Goal: Information Seeking & Learning: Learn about a topic

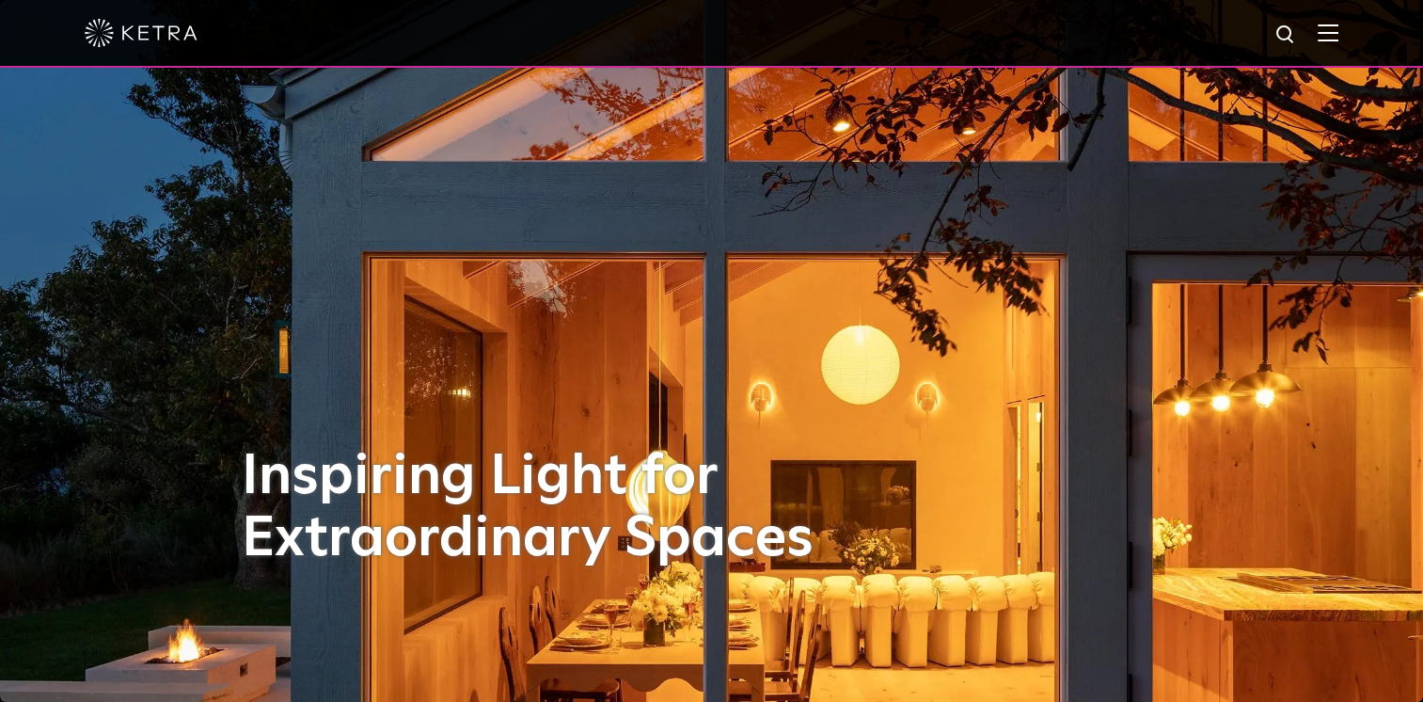
click at [1339, 29] on img at bounding box center [1328, 33] width 21 height 18
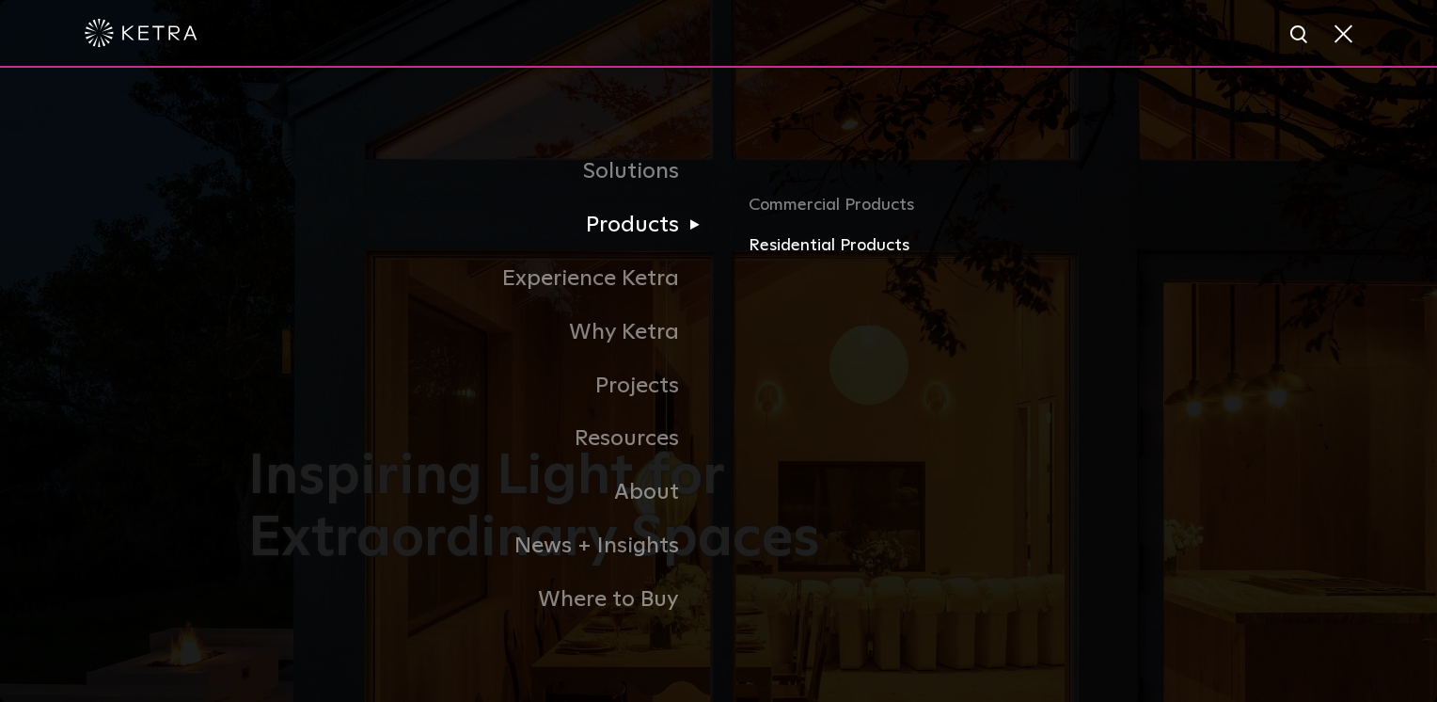
click at [775, 253] on link "Residential Products" at bounding box center [969, 245] width 440 height 27
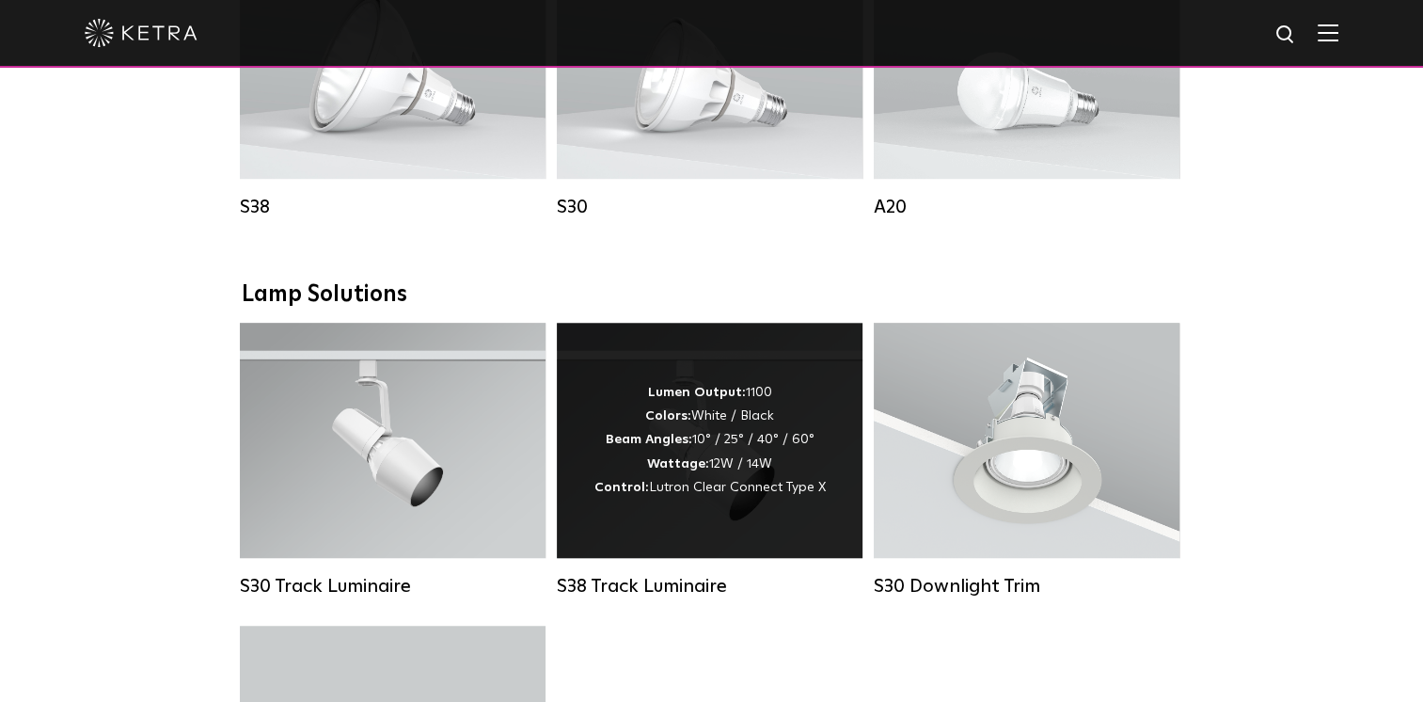
scroll to position [1129, 0]
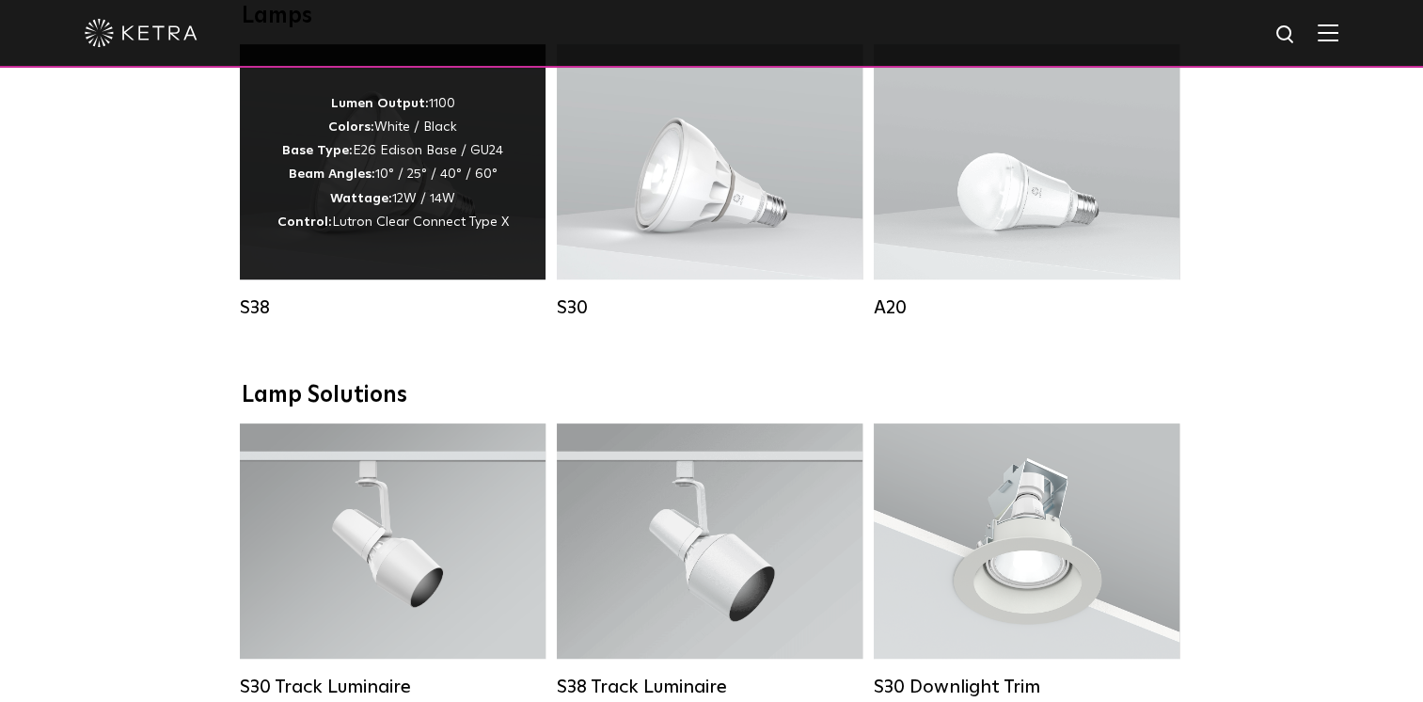
click at [375, 181] on strong "Beam Angles:" at bounding box center [332, 173] width 87 height 13
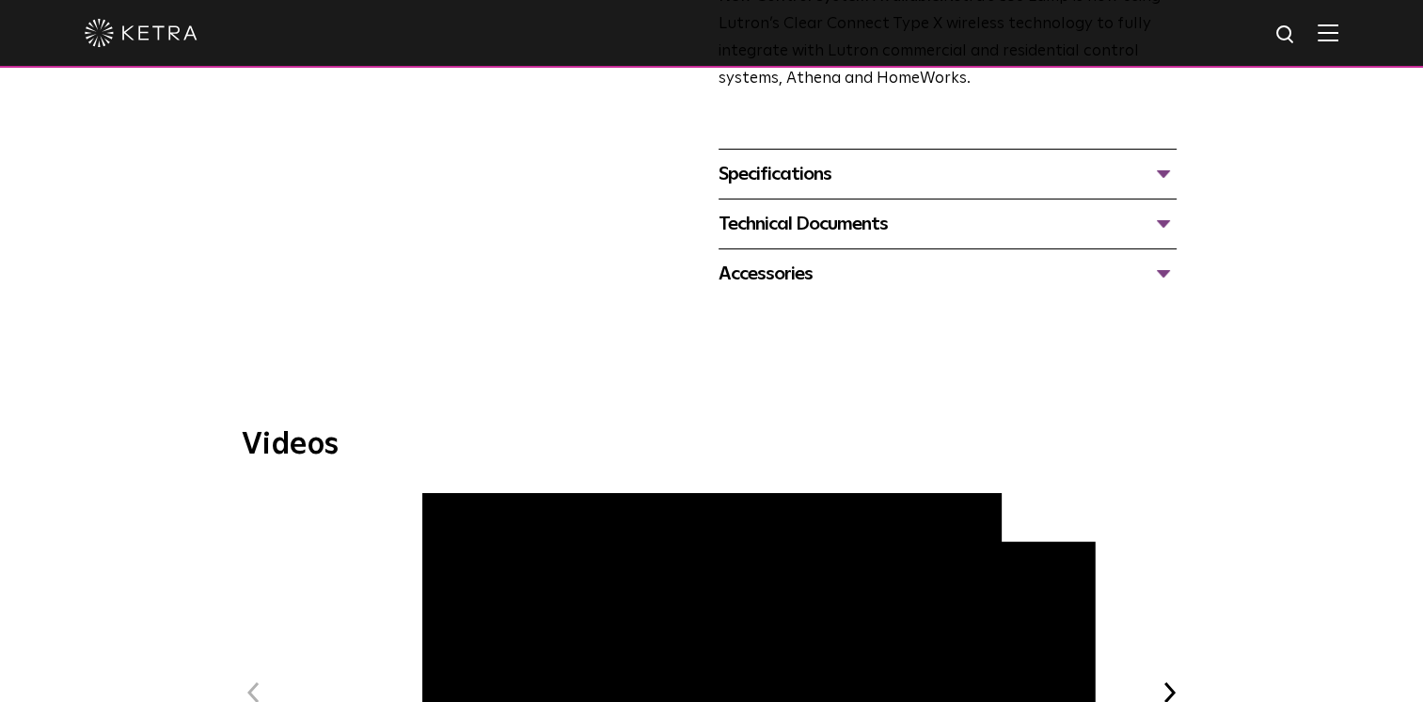
scroll to position [753, 0]
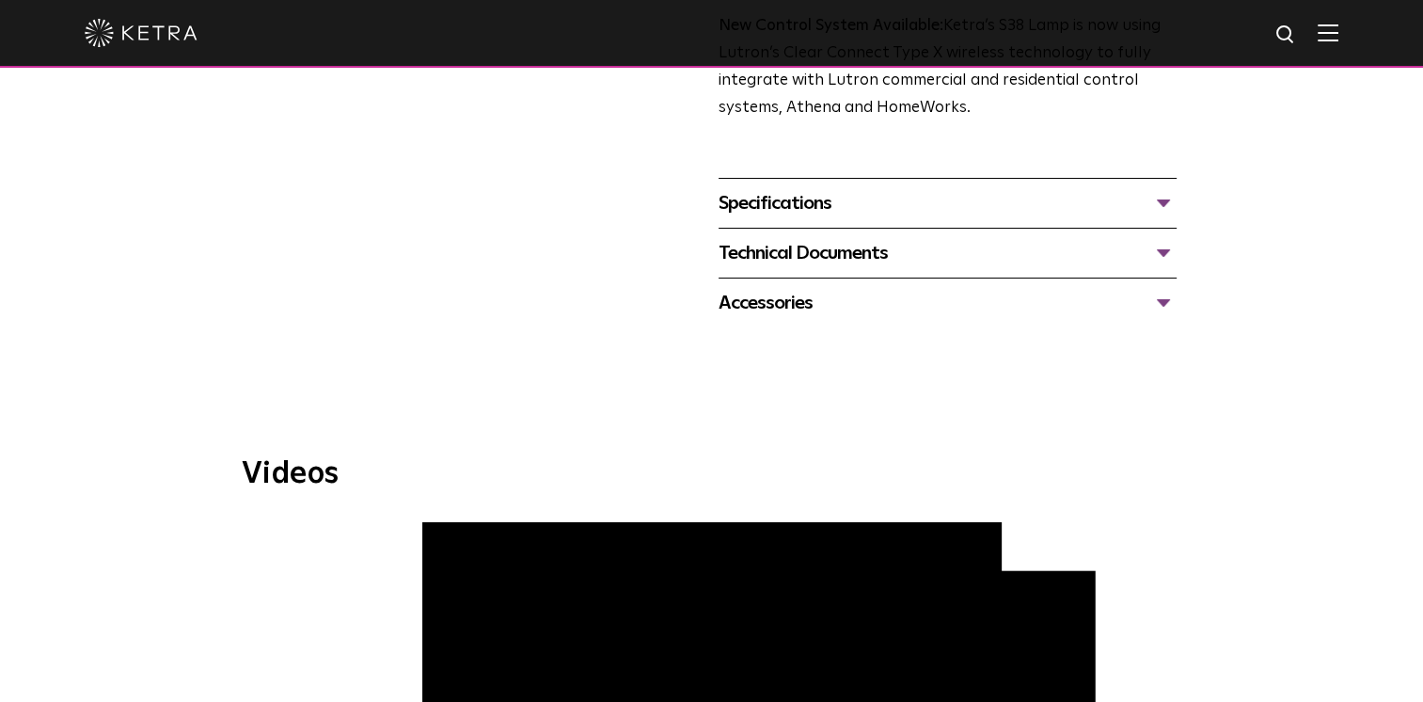
click at [775, 198] on div "Specifications" at bounding box center [948, 203] width 458 height 30
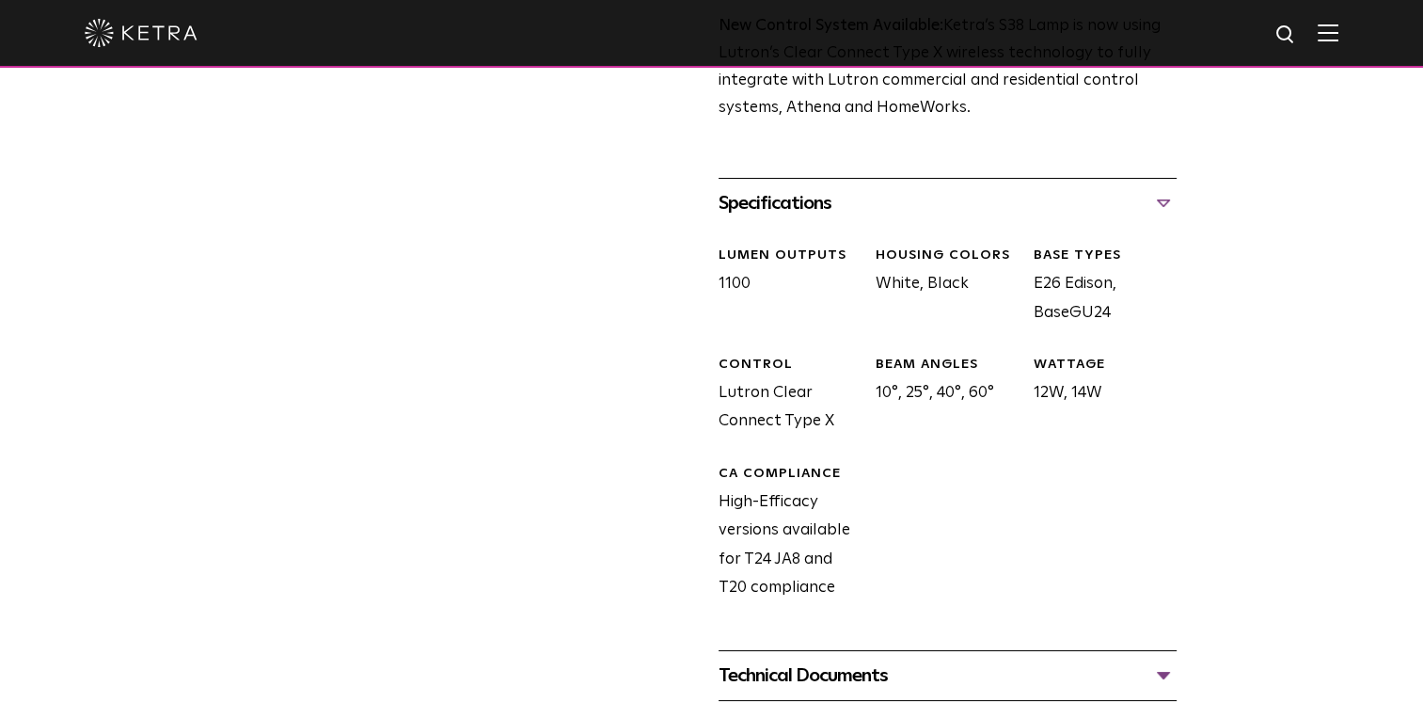
scroll to position [1035, 0]
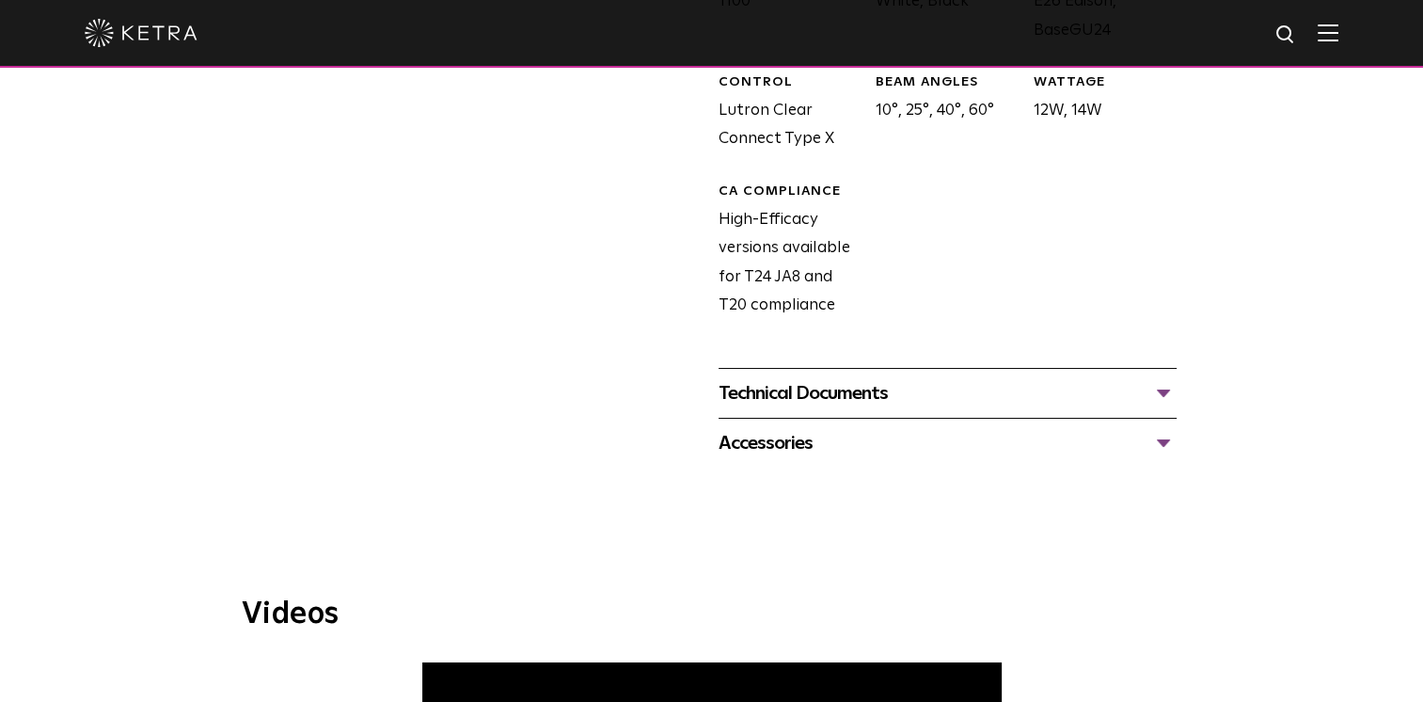
click at [743, 447] on div "Accessories" at bounding box center [948, 443] width 458 height 30
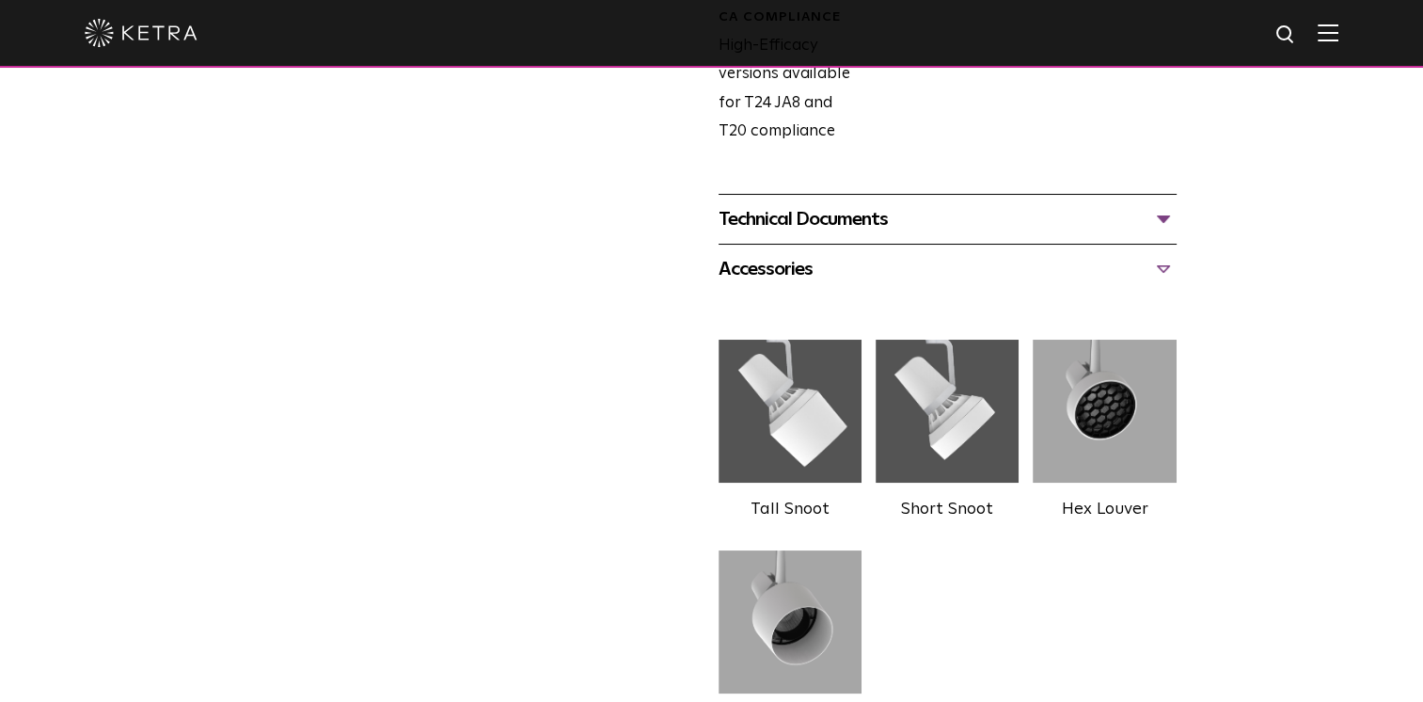
scroll to position [1129, 0]
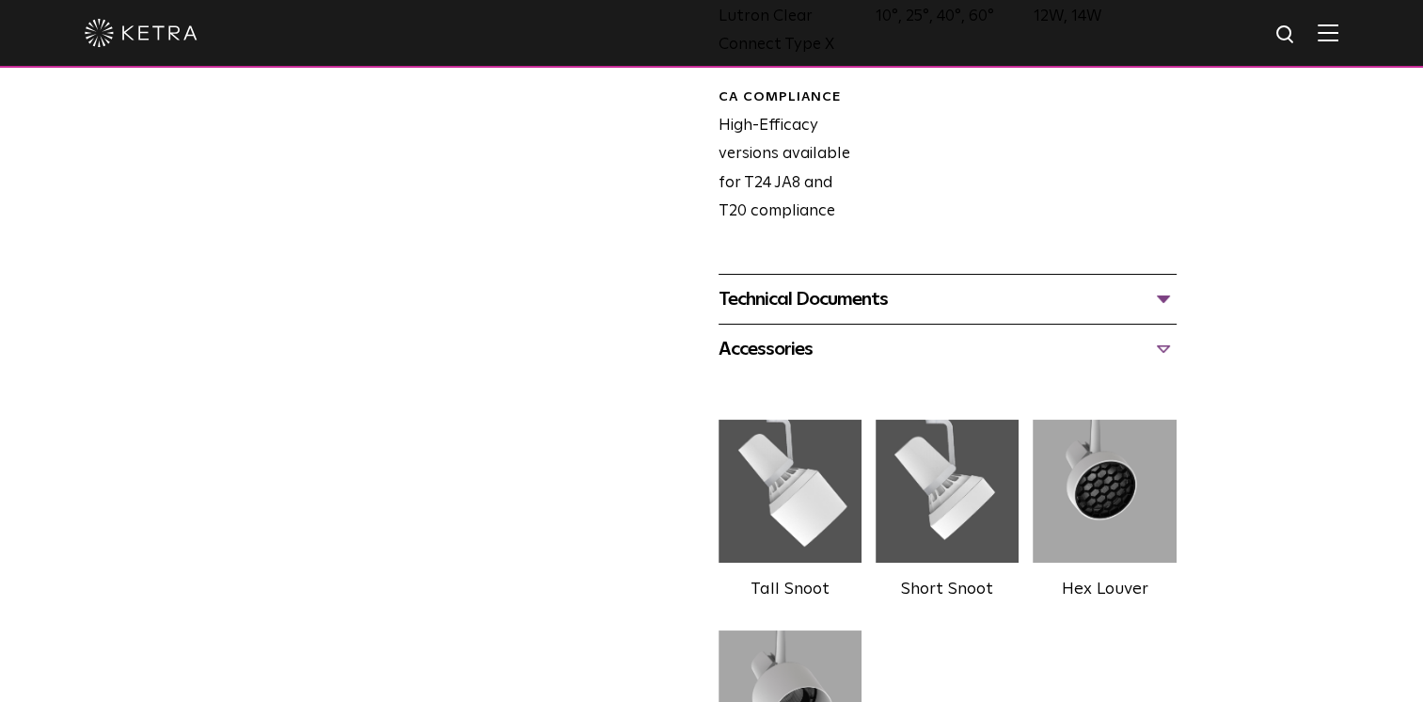
click at [833, 295] on div "Technical Documents" at bounding box center [948, 299] width 458 height 30
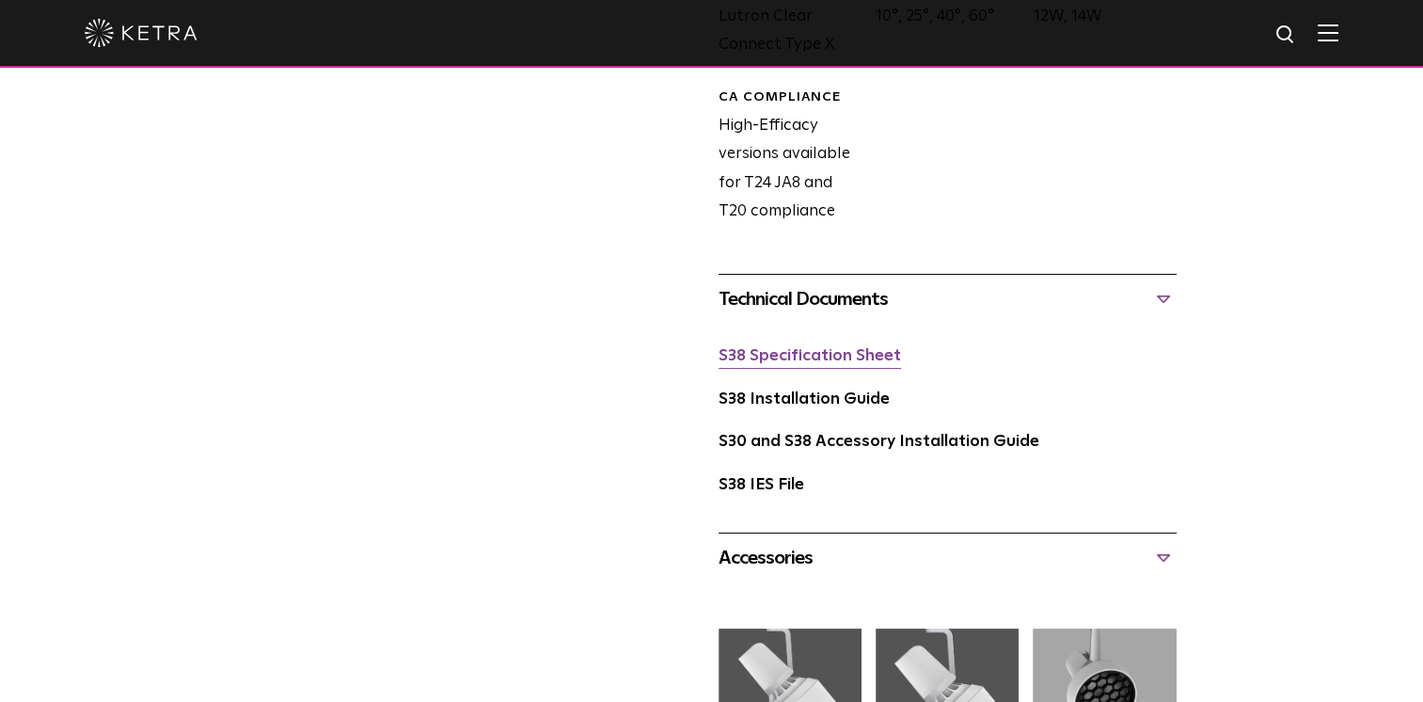
click at [836, 357] on link "S38 Specification Sheet" at bounding box center [810, 356] width 182 height 16
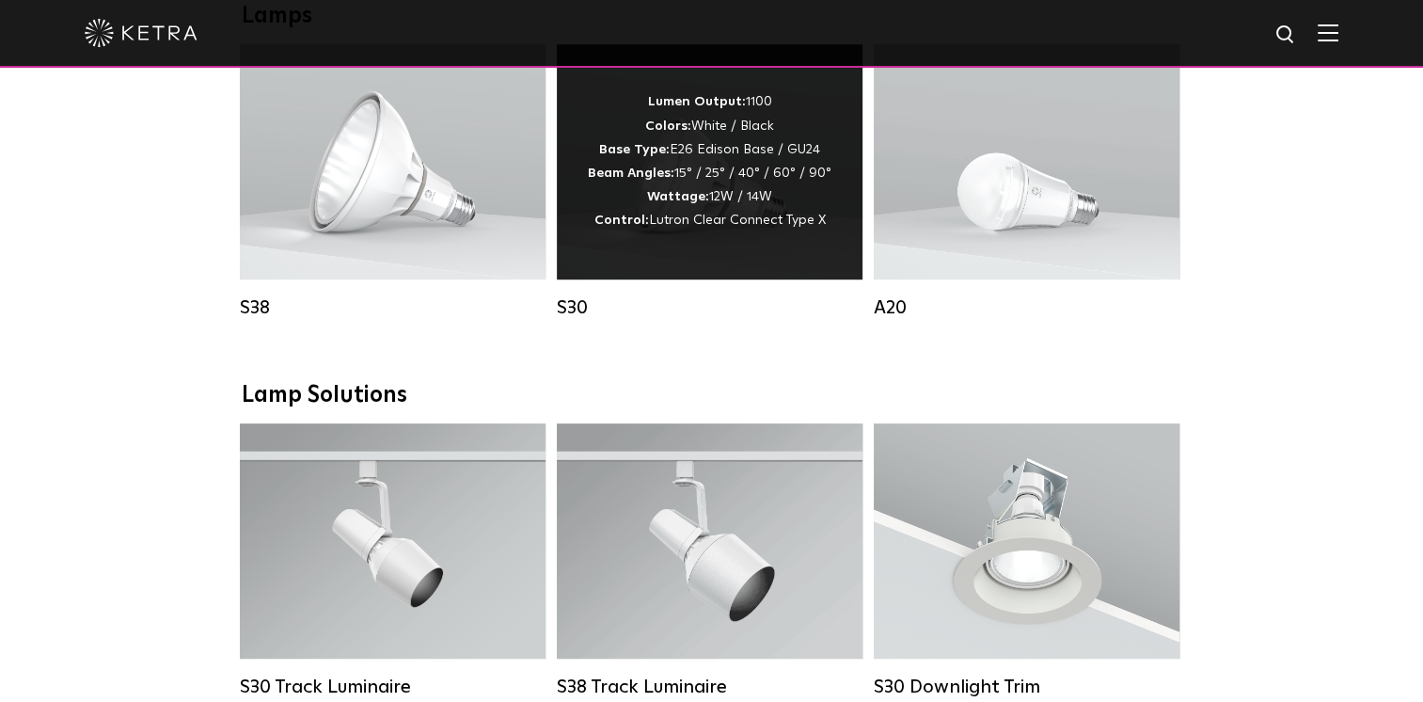
click at [655, 227] on span "Lutron Clear Connect Type X" at bounding box center [737, 220] width 177 height 13
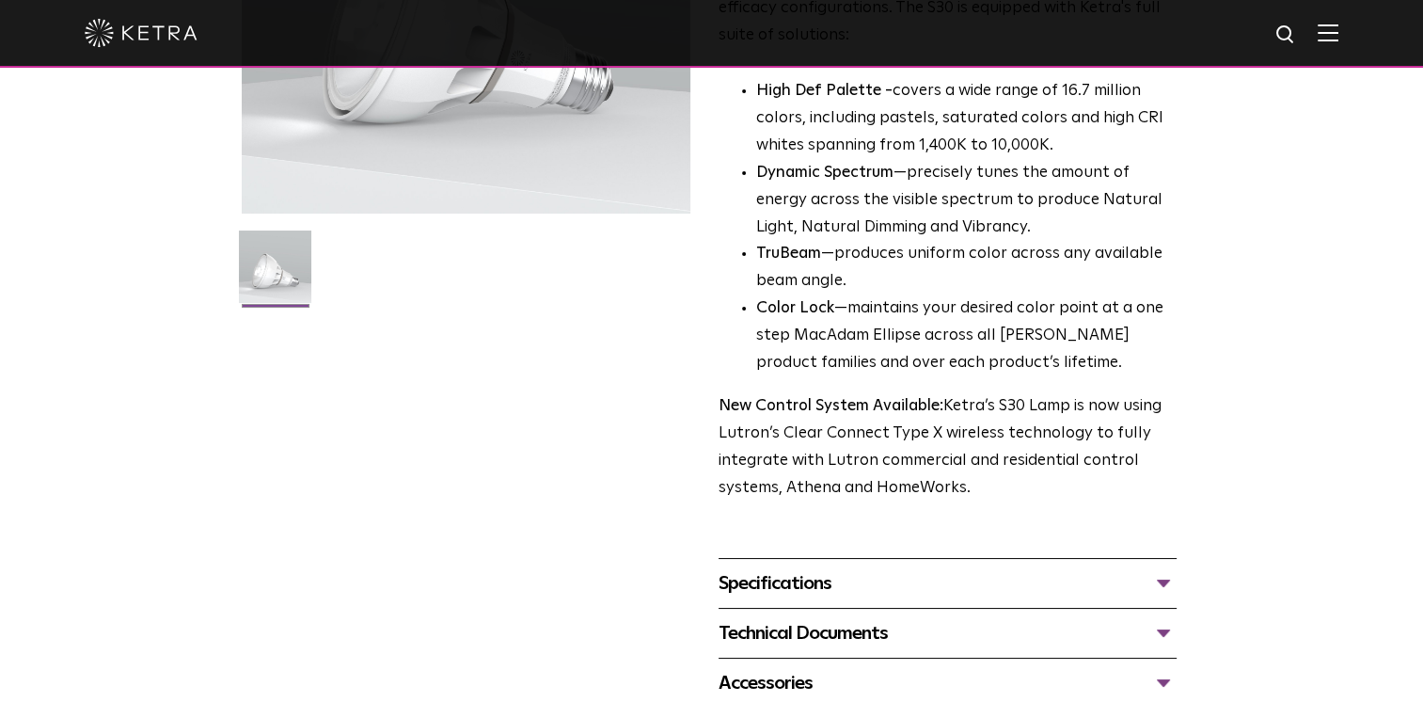
scroll to position [564, 0]
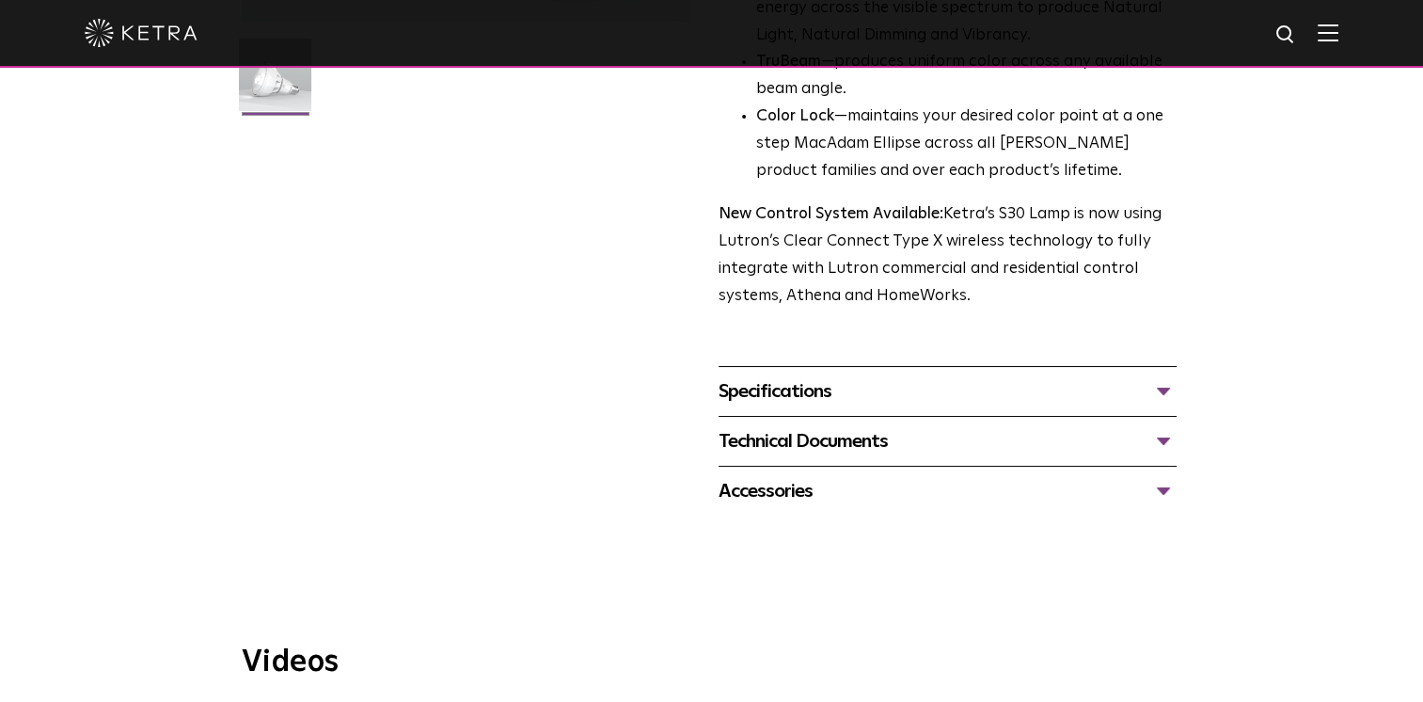
click at [770, 385] on div "Specifications" at bounding box center [948, 391] width 458 height 30
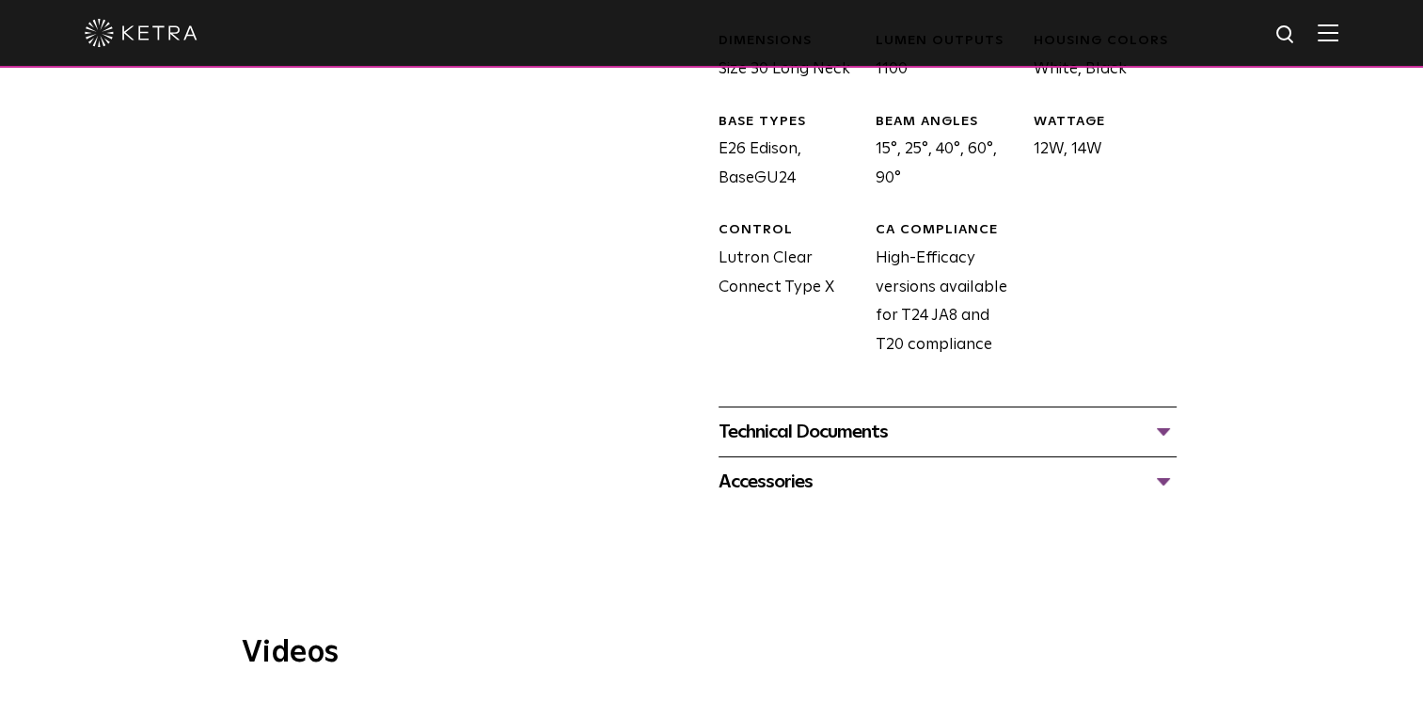
scroll to position [1035, 0]
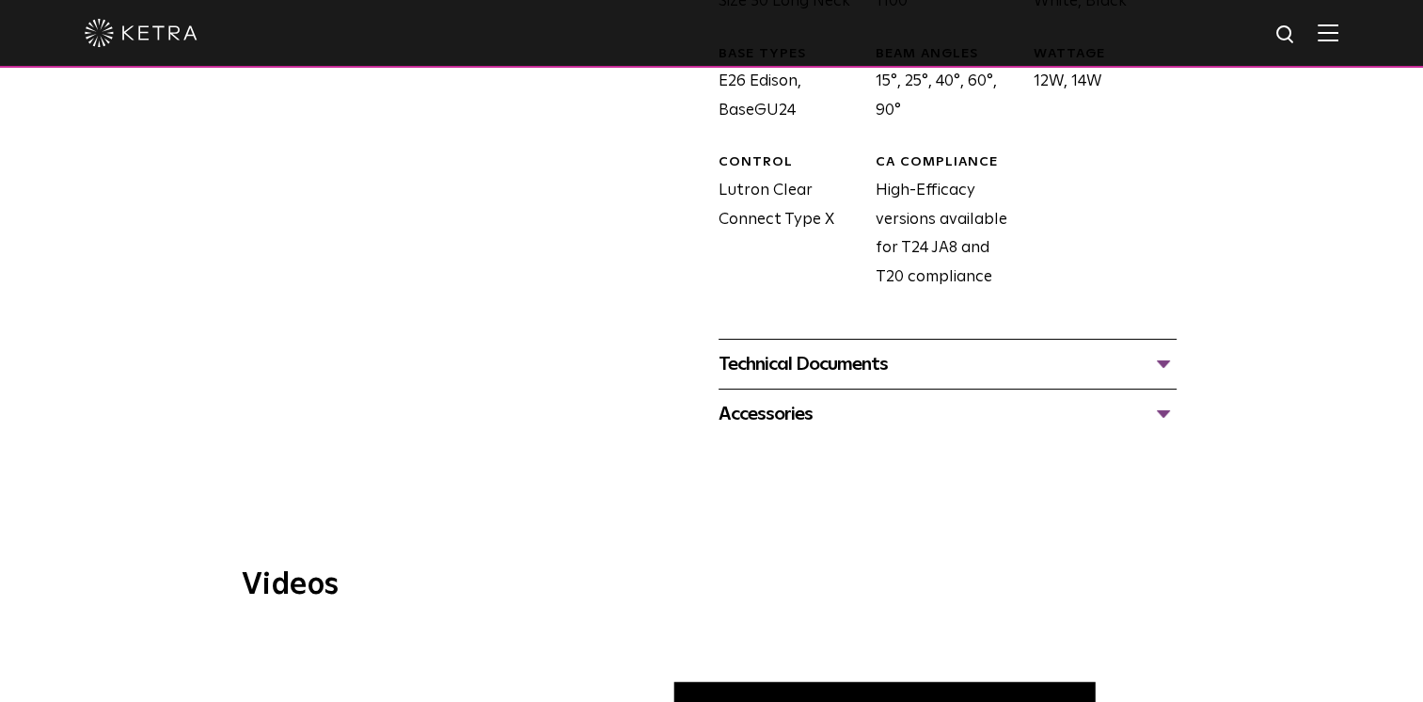
click at [776, 413] on div "Accessories" at bounding box center [948, 414] width 458 height 30
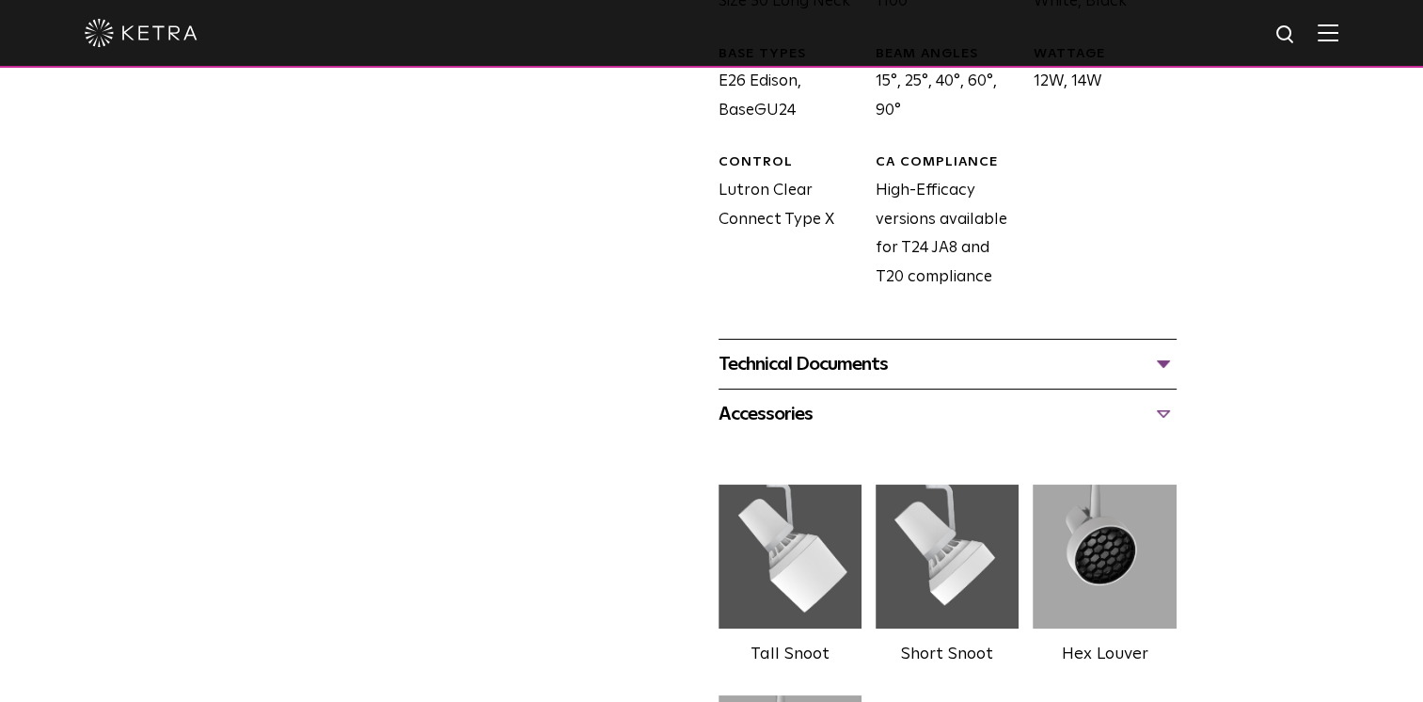
click at [784, 381] on div "Technical Documents S30 Specification Sheet S30 Installation Guide S30 Accessor…" at bounding box center [948, 364] width 458 height 50
click at [787, 367] on div "Technical Documents" at bounding box center [948, 364] width 458 height 30
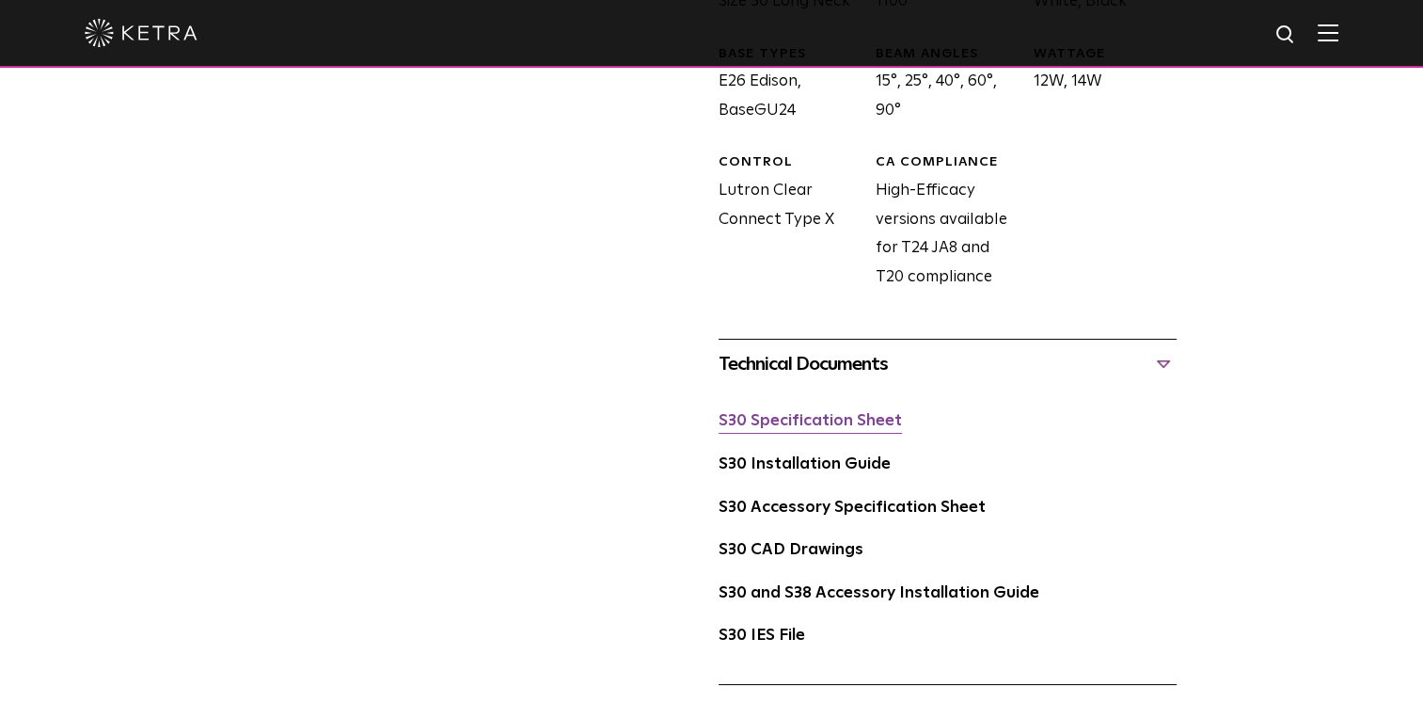
click at [771, 422] on link "S30 Specification Sheet" at bounding box center [810, 421] width 183 height 16
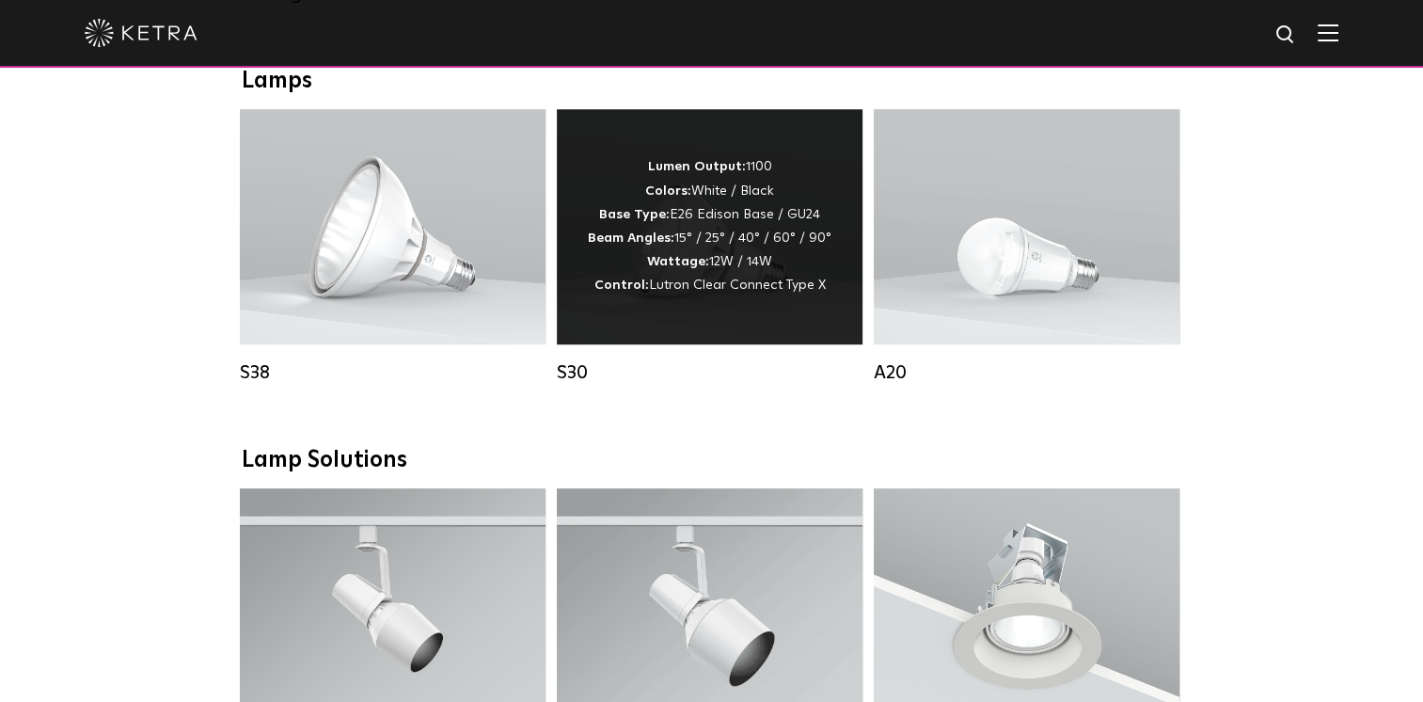
scroll to position [941, 0]
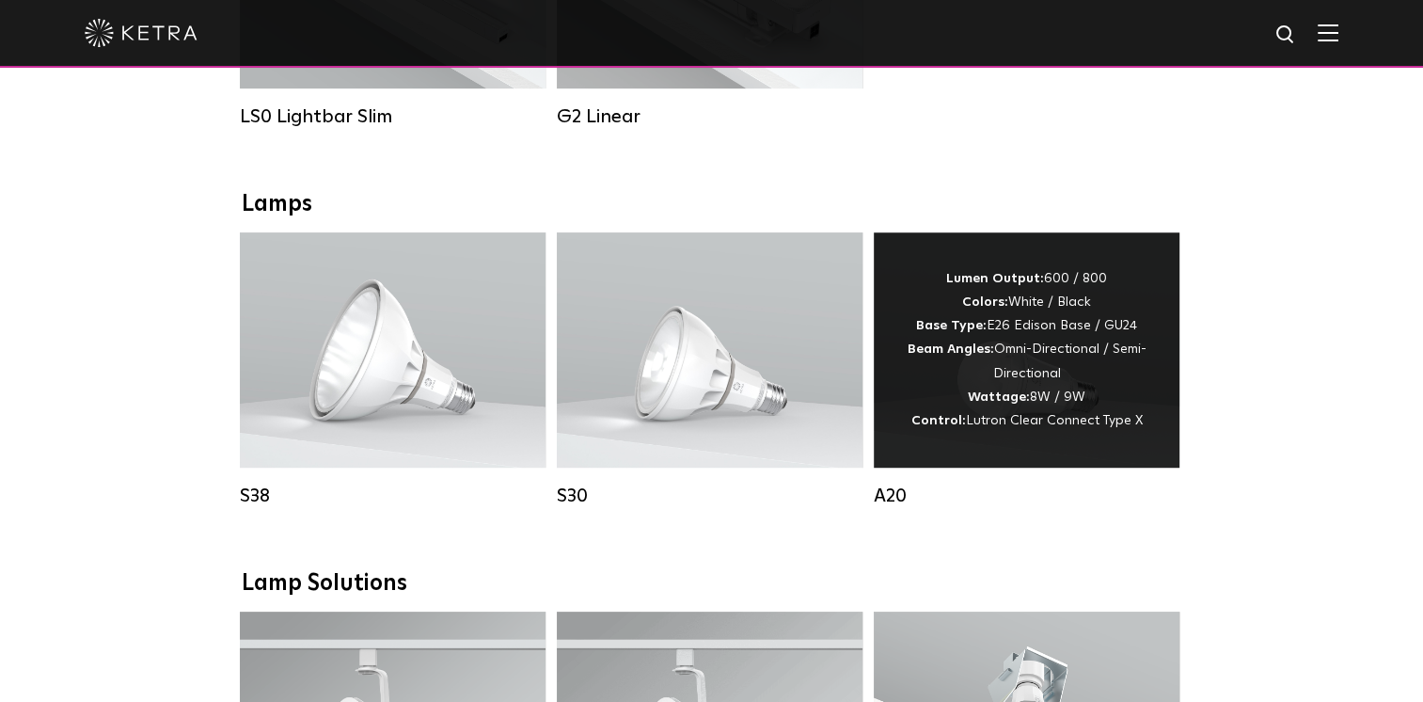
click at [972, 355] on div "Lumen Output: 600 / 800 Colors: White / Black Base Type: E26 Edison Base / GU24…" at bounding box center [1026, 350] width 249 height 166
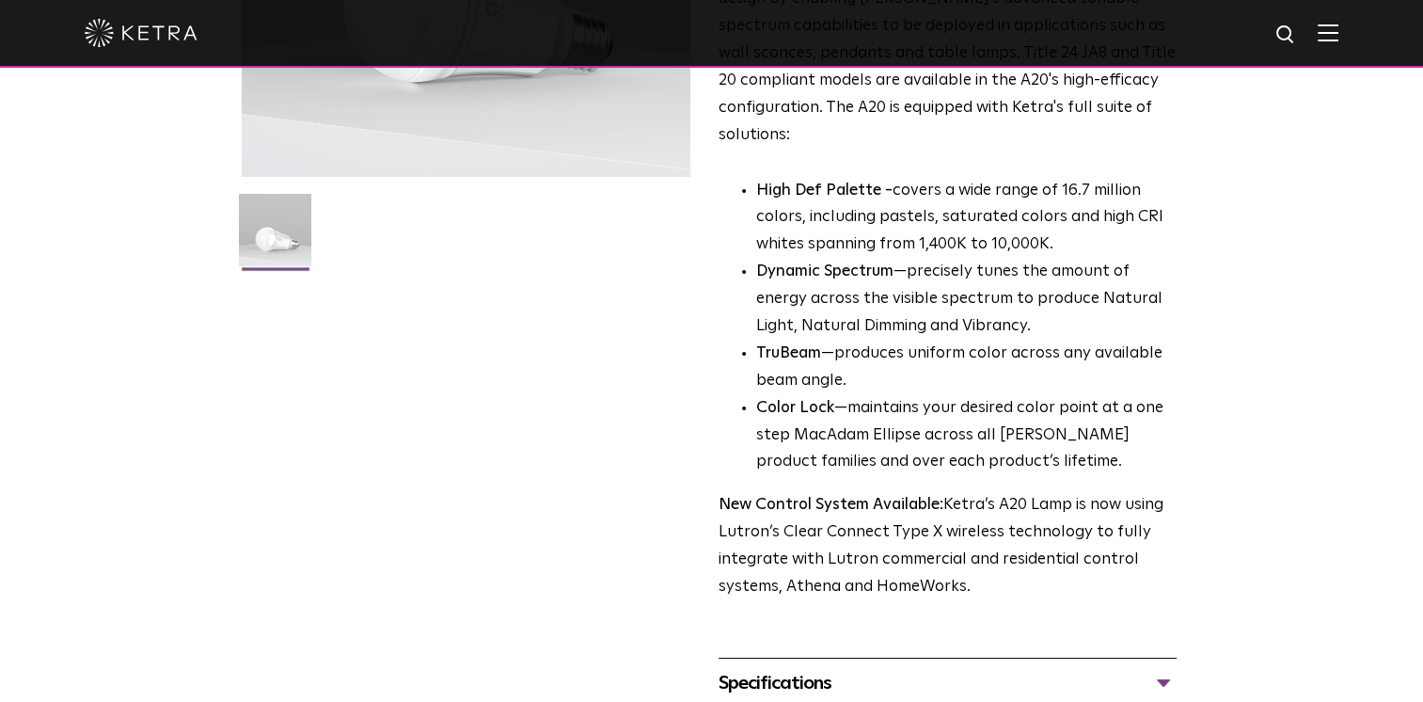
scroll to position [658, 0]
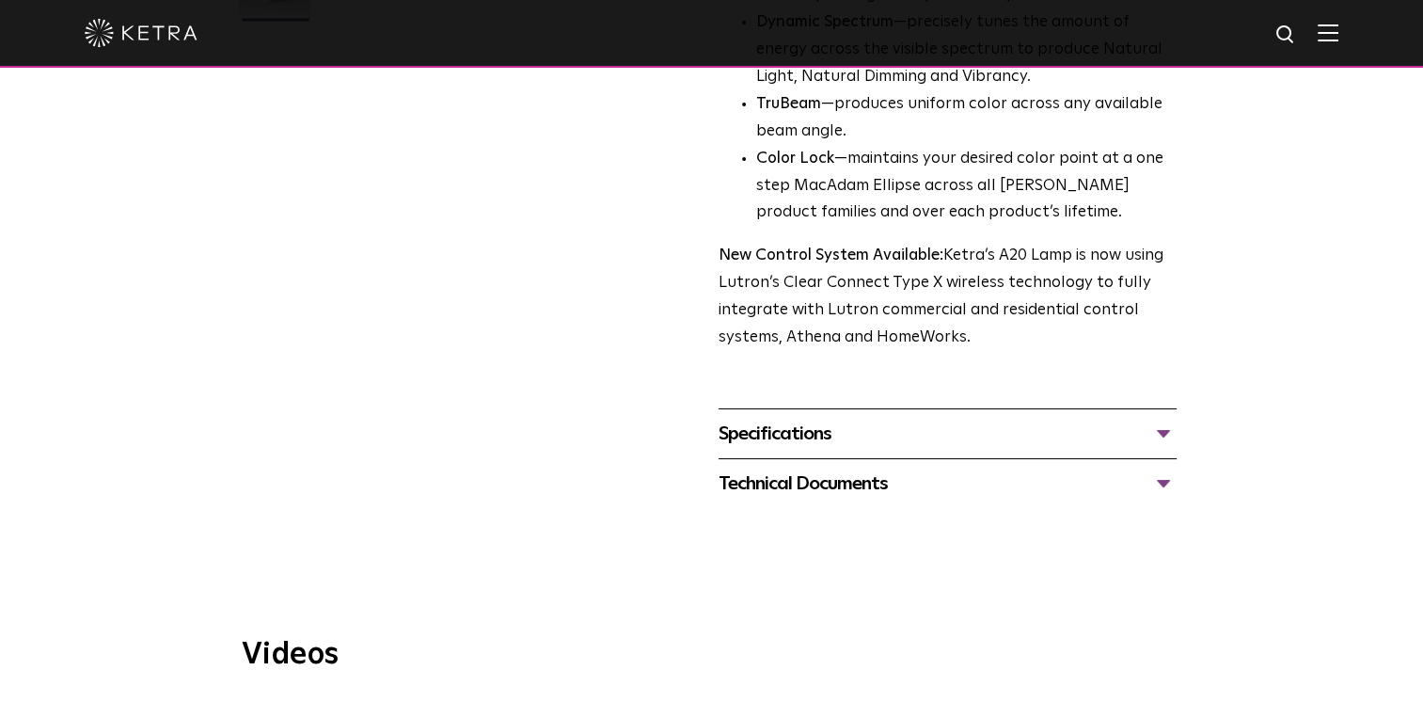
click at [758, 419] on div "Specifications" at bounding box center [948, 434] width 458 height 30
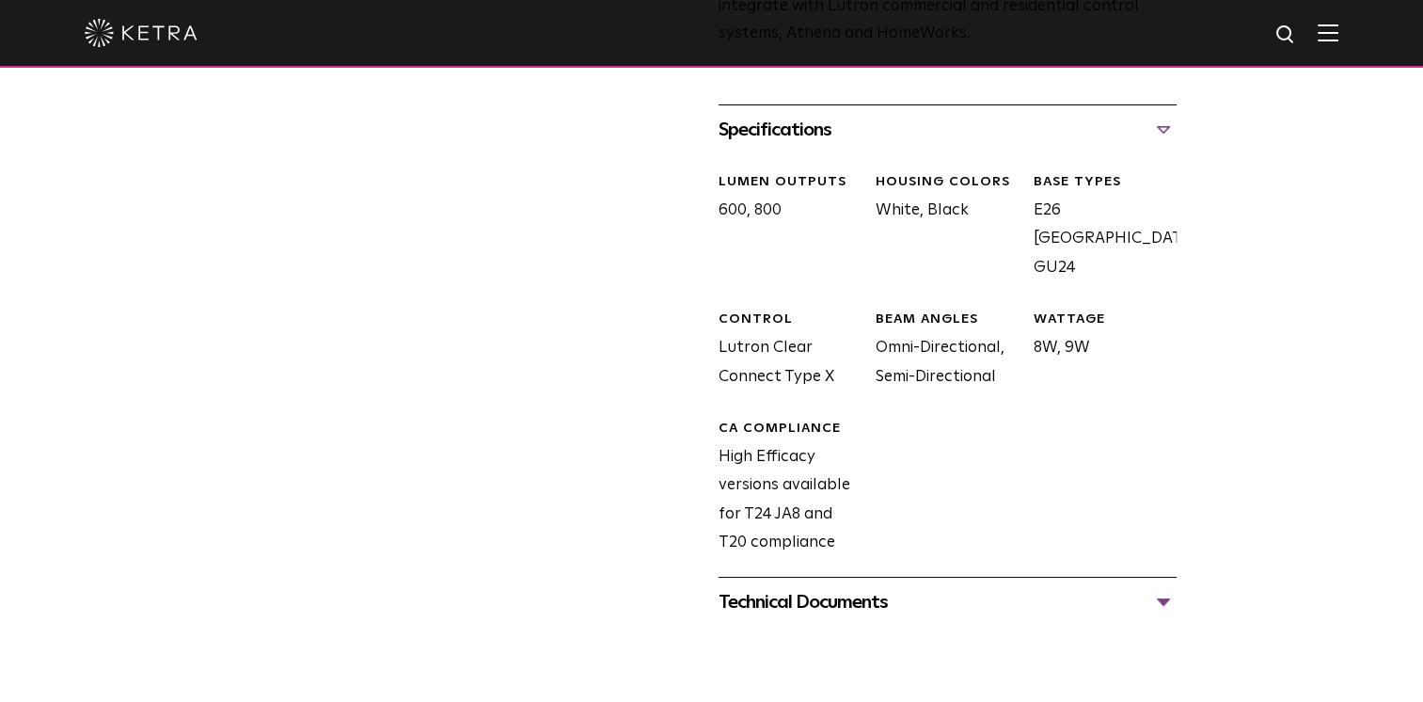
scroll to position [1129, 0]
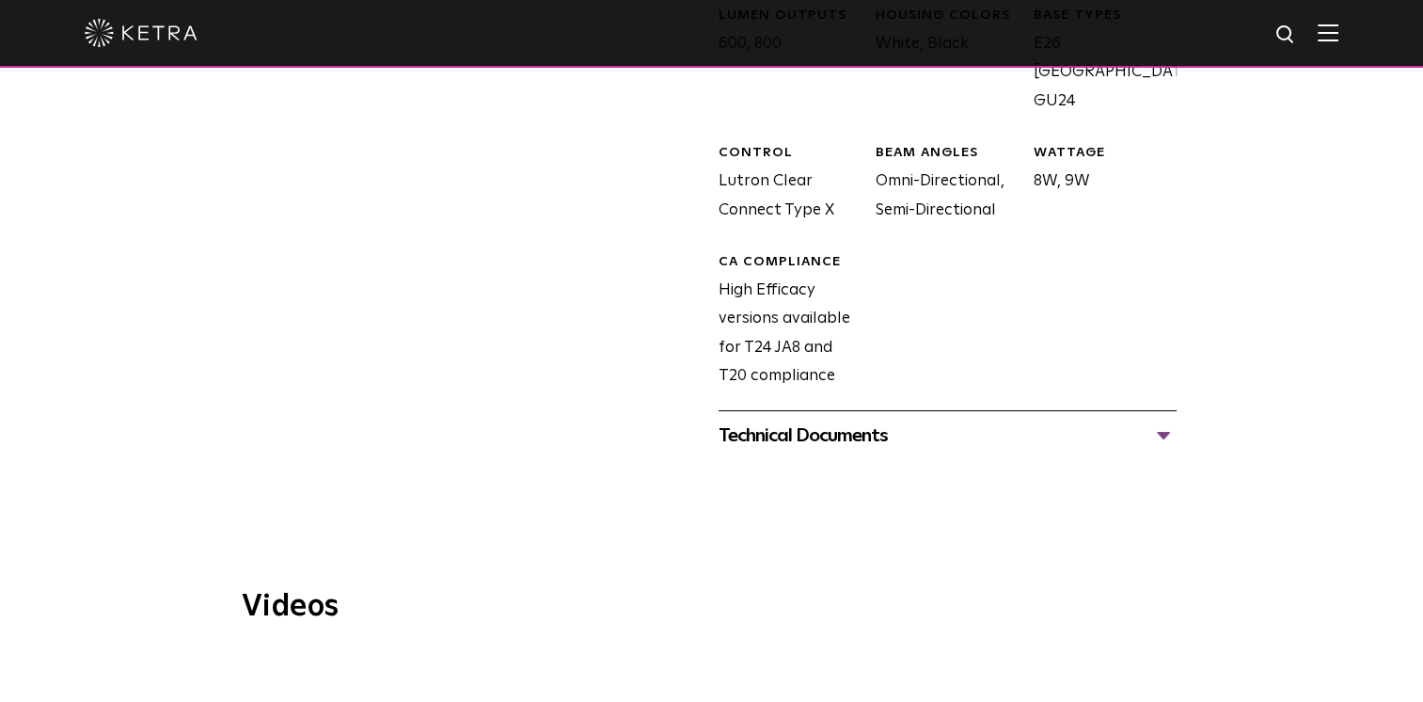
click at [790, 420] on div "Technical Documents" at bounding box center [948, 435] width 458 height 30
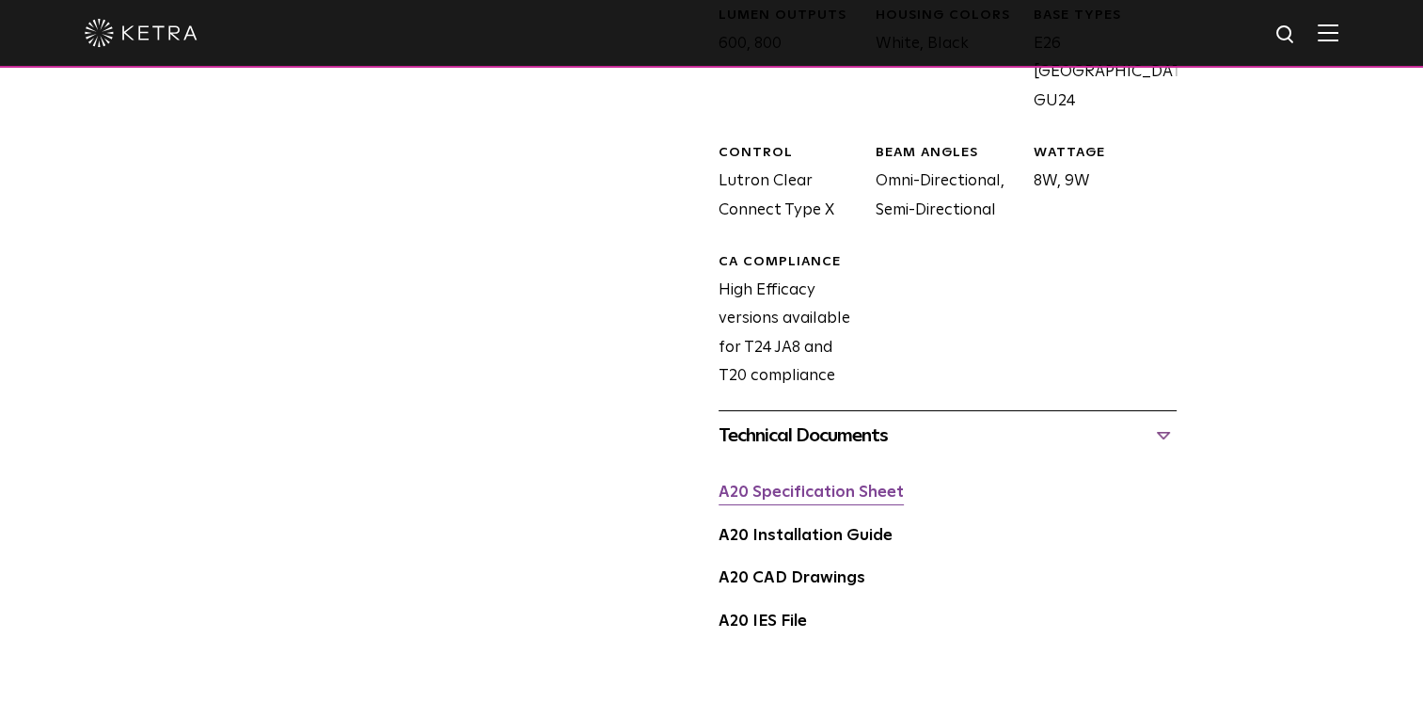
click at [827, 484] on link "A20 Specification Sheet" at bounding box center [811, 492] width 185 height 16
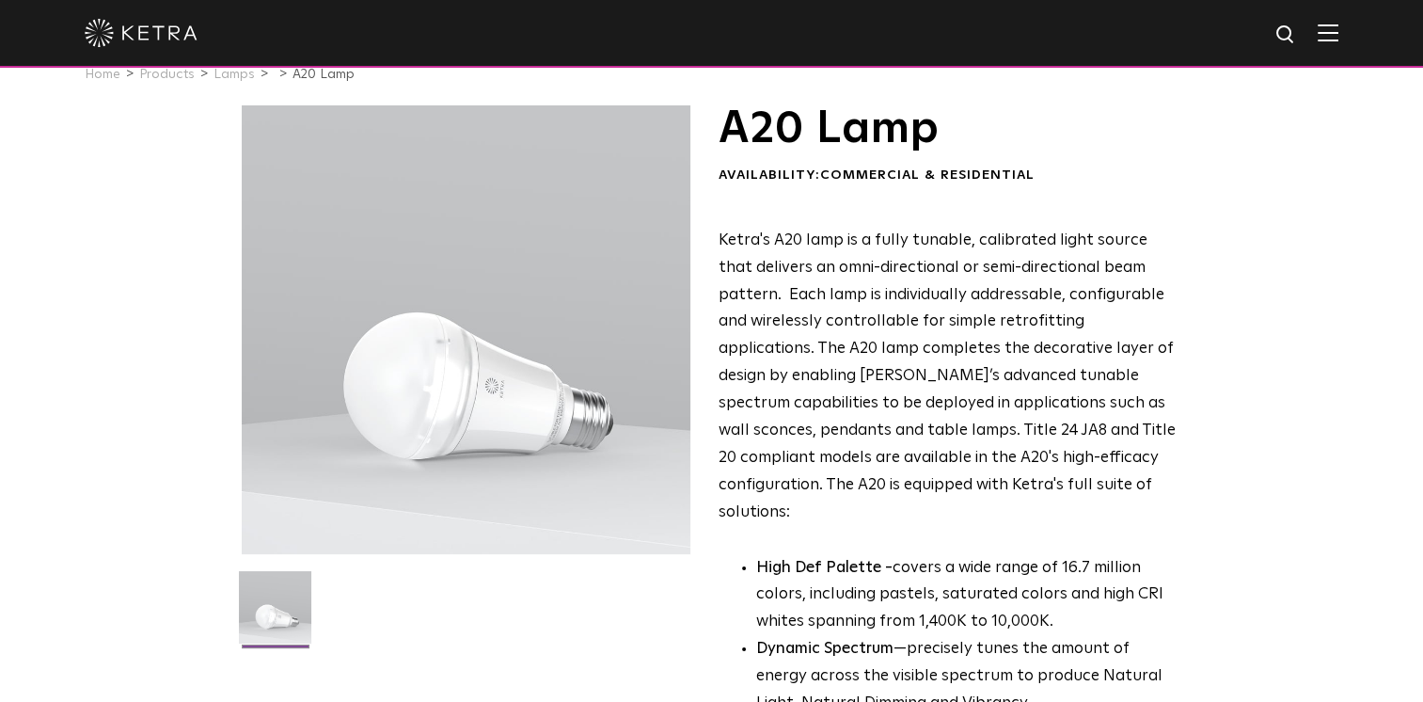
scroll to position [0, 0]
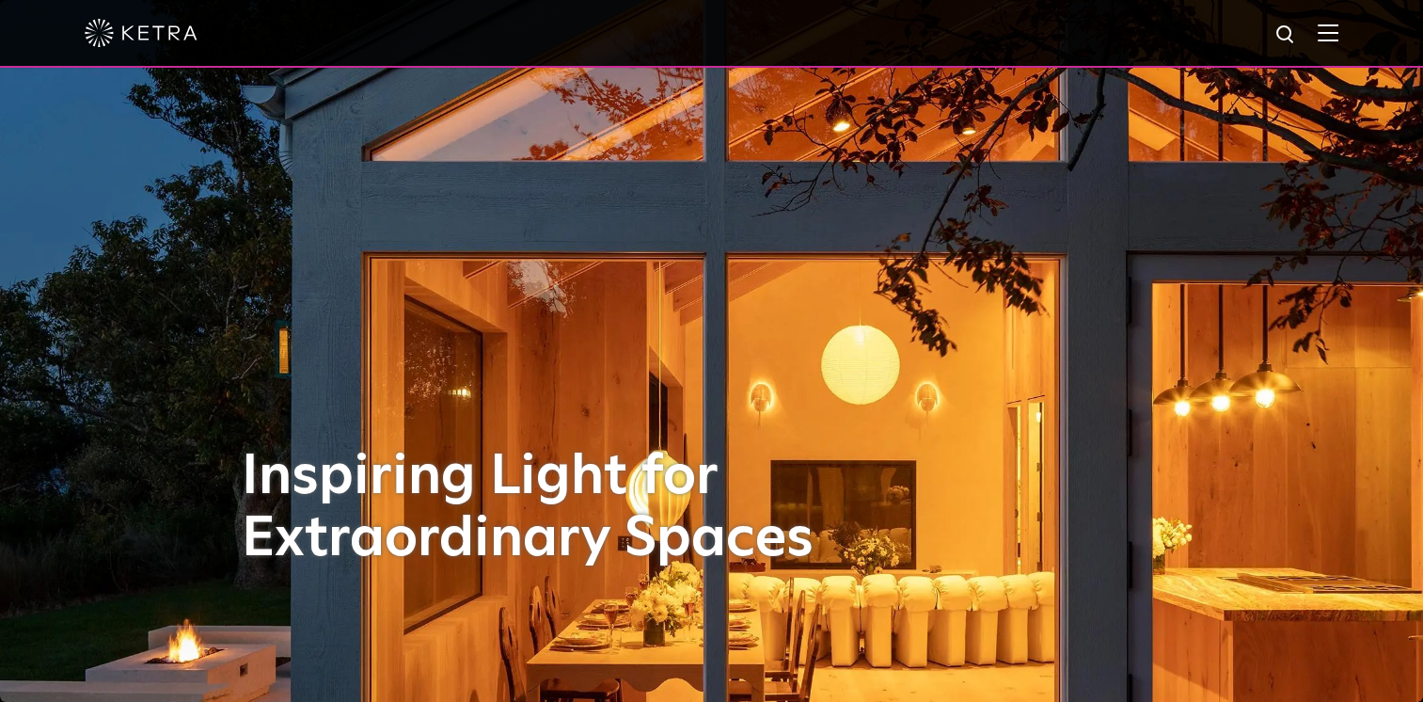
click at [1339, 29] on img at bounding box center [1328, 33] width 21 height 18
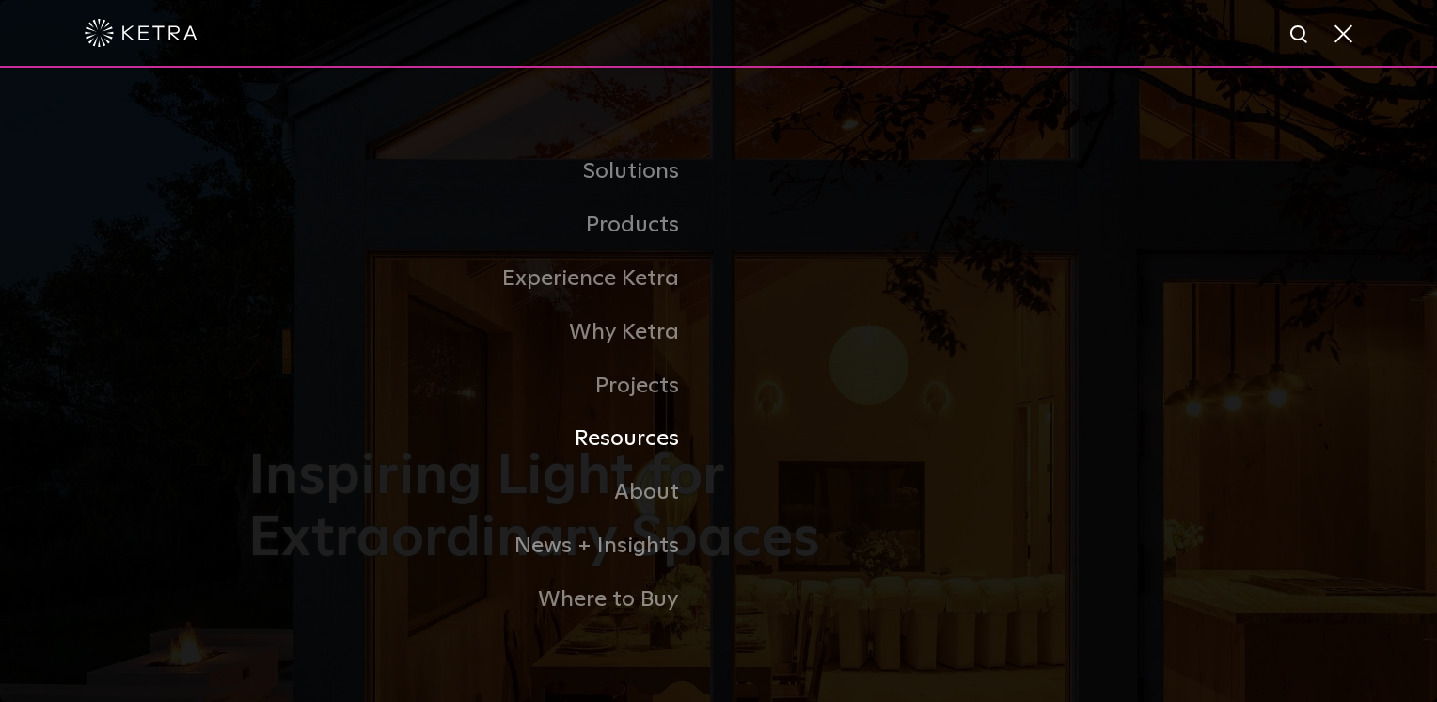
click at [654, 446] on link "Resources" at bounding box center [483, 439] width 470 height 54
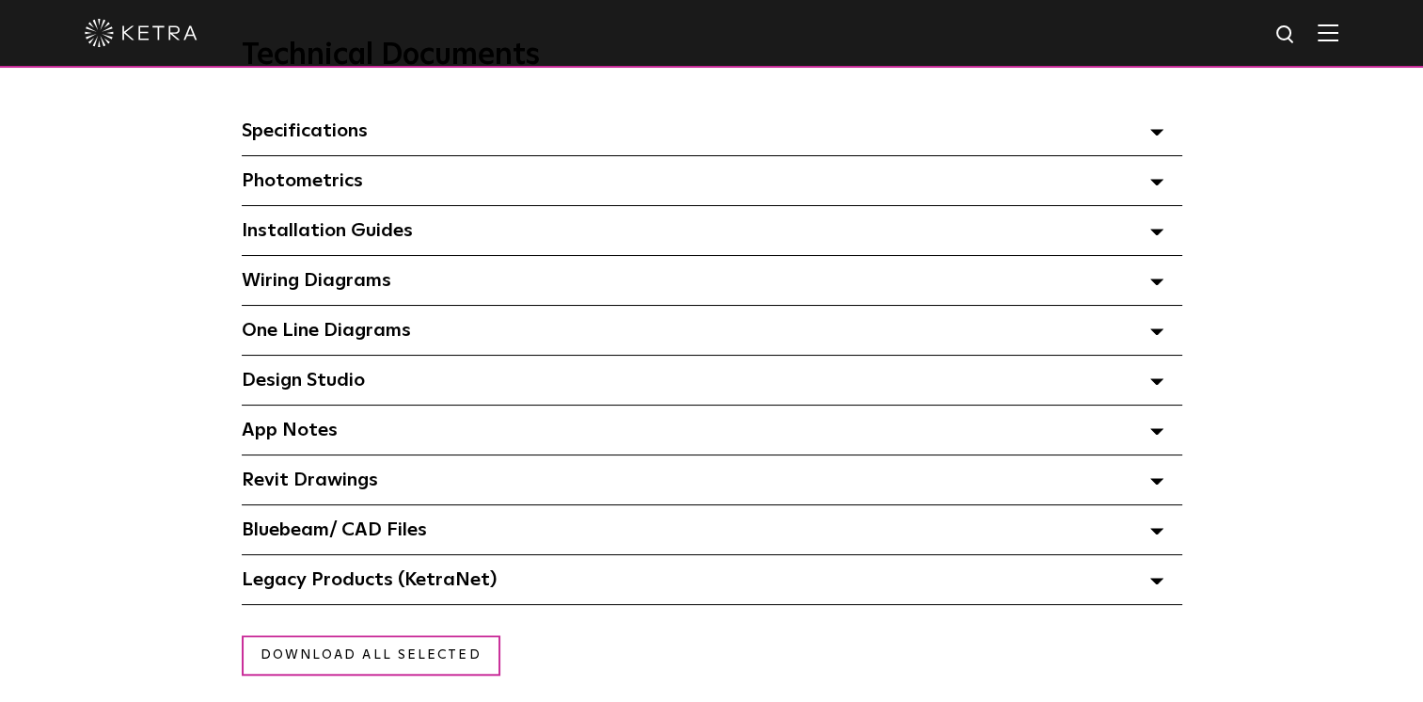
scroll to position [1411, 0]
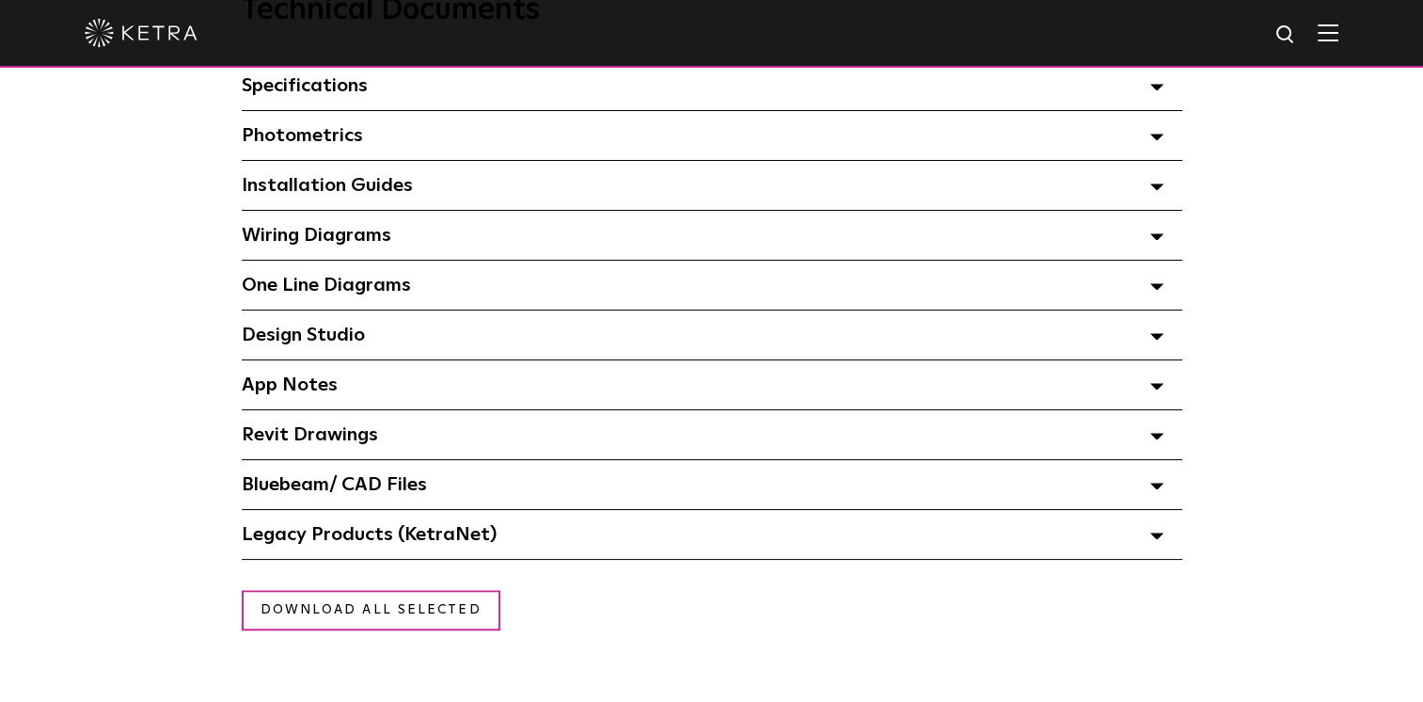
click at [304, 93] on span "Specifications Select checkboxes to use the bulk download option below" at bounding box center [305, 85] width 126 height 19
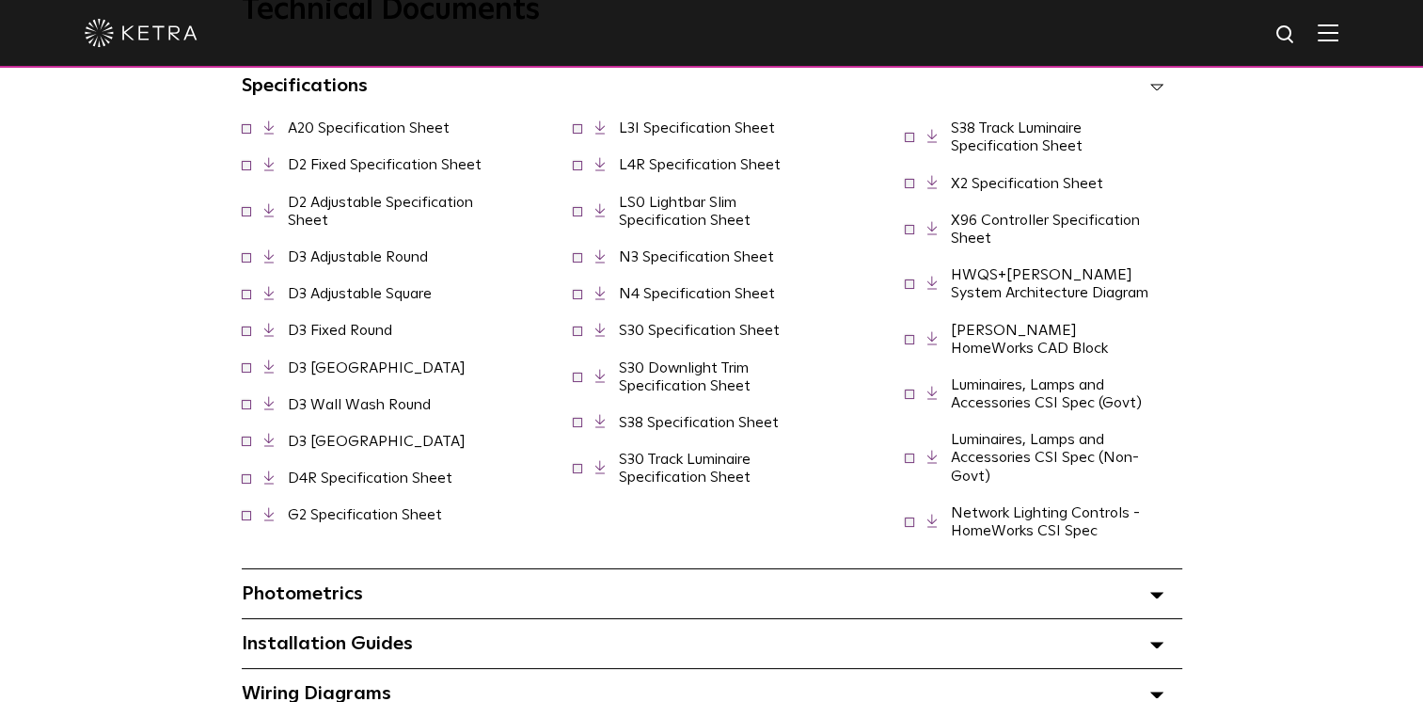
click at [677, 393] on link "S30 Downlight Trim Specification Sheet" at bounding box center [685, 376] width 132 height 33
